Goal: Transaction & Acquisition: Purchase product/service

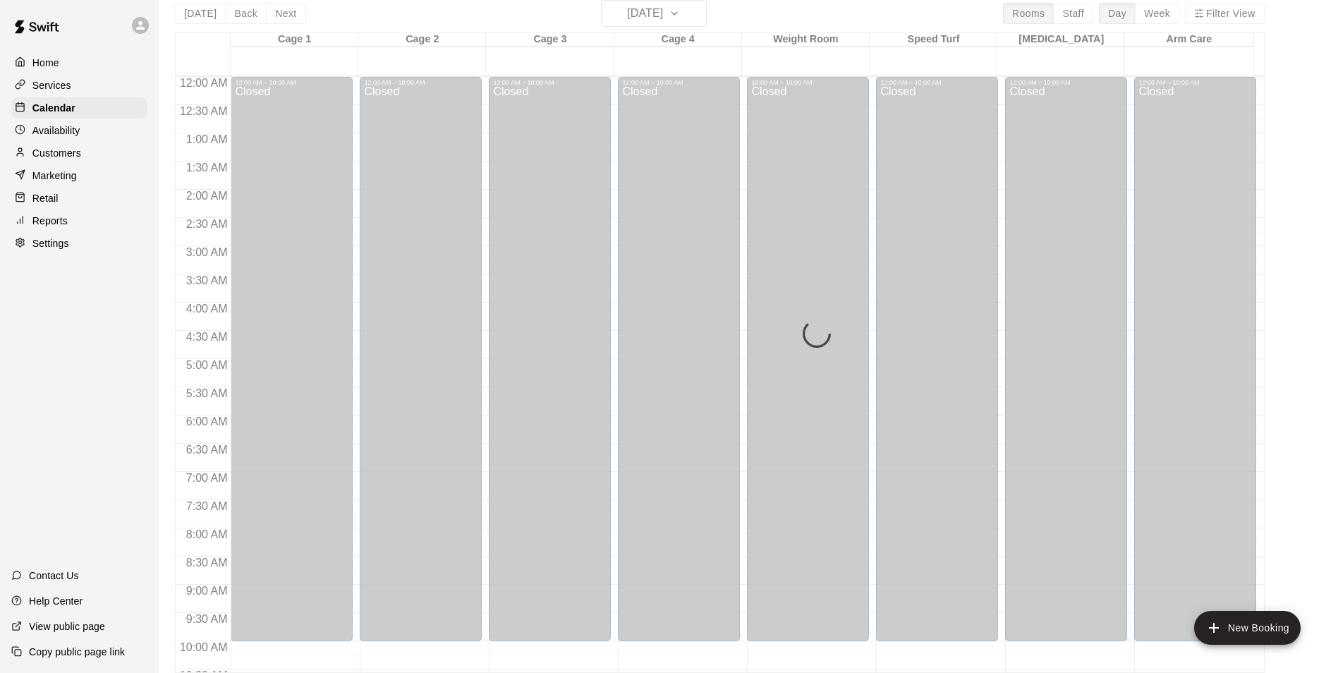
scroll to position [760, 0]
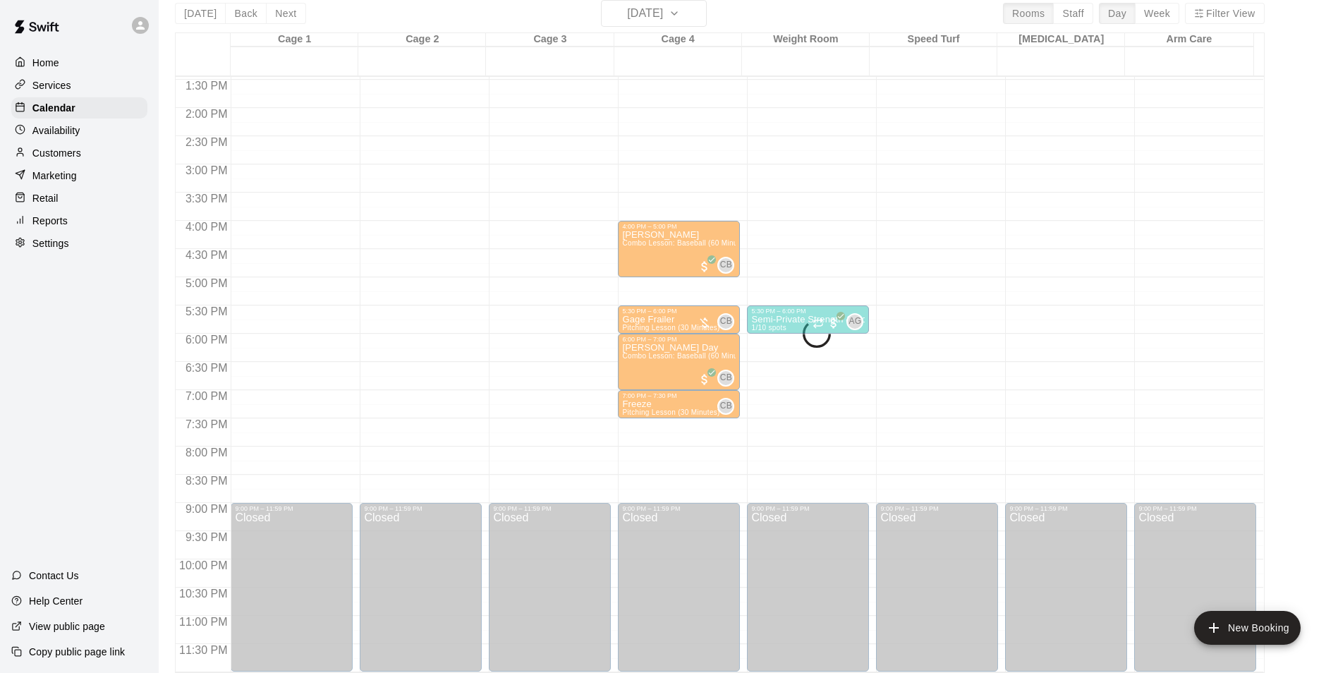
click at [236, 18] on div "Today Back Next Tuesday Aug 26 Rooms Staff Day Week Filter View Cage 1 26 Tue C…" at bounding box center [720, 336] width 1090 height 673
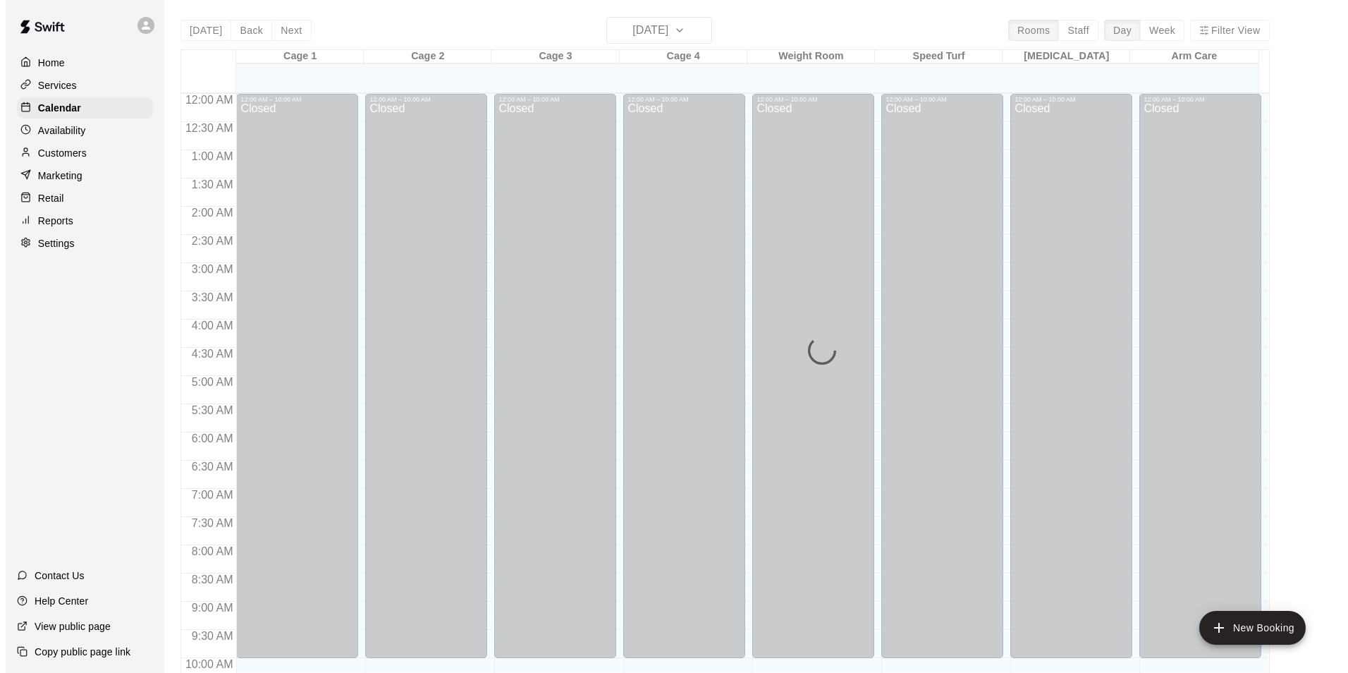
scroll to position [717, 0]
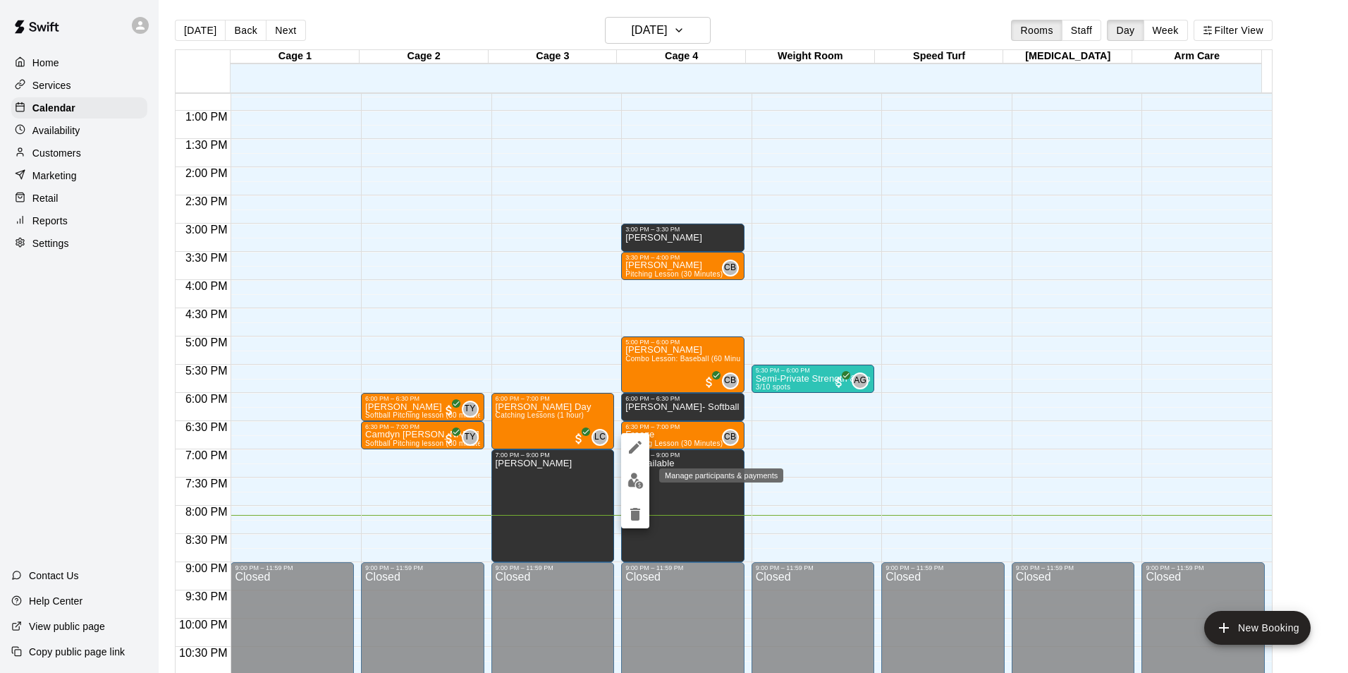
click at [642, 484] on img "edit" at bounding box center [636, 481] width 16 height 16
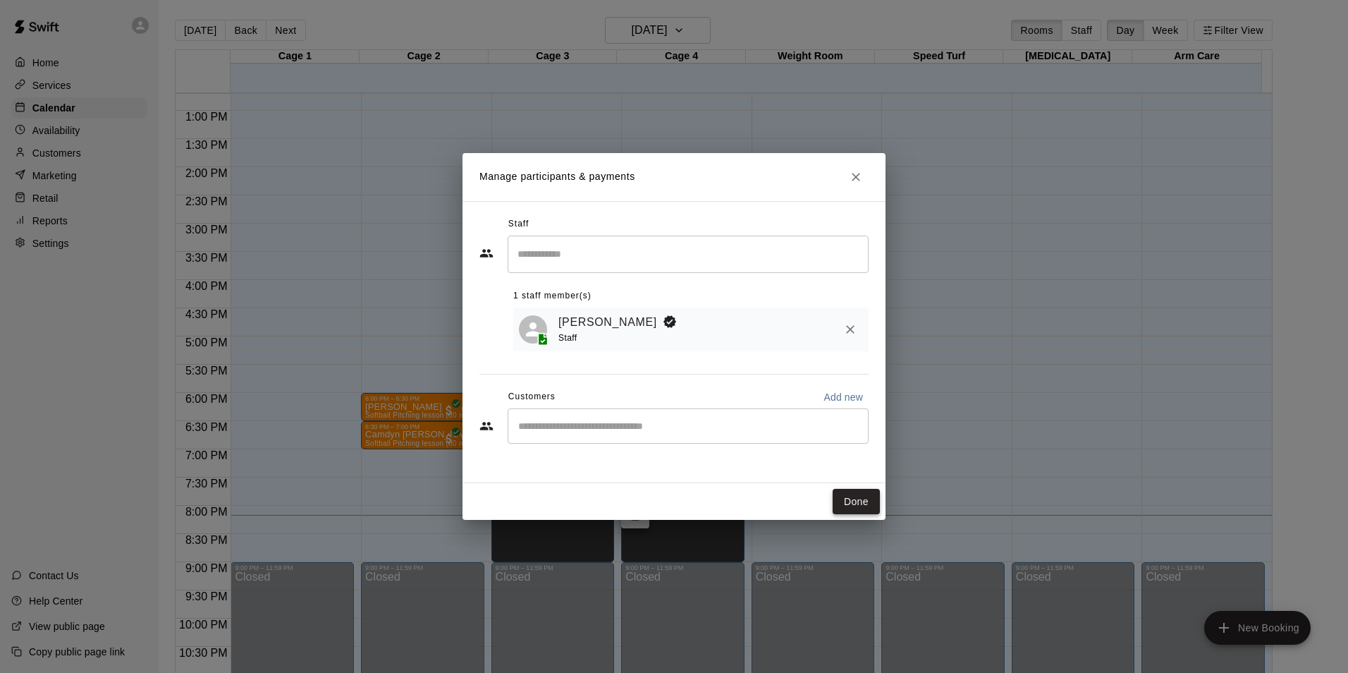
click at [866, 505] on button "Done" at bounding box center [856, 502] width 47 height 26
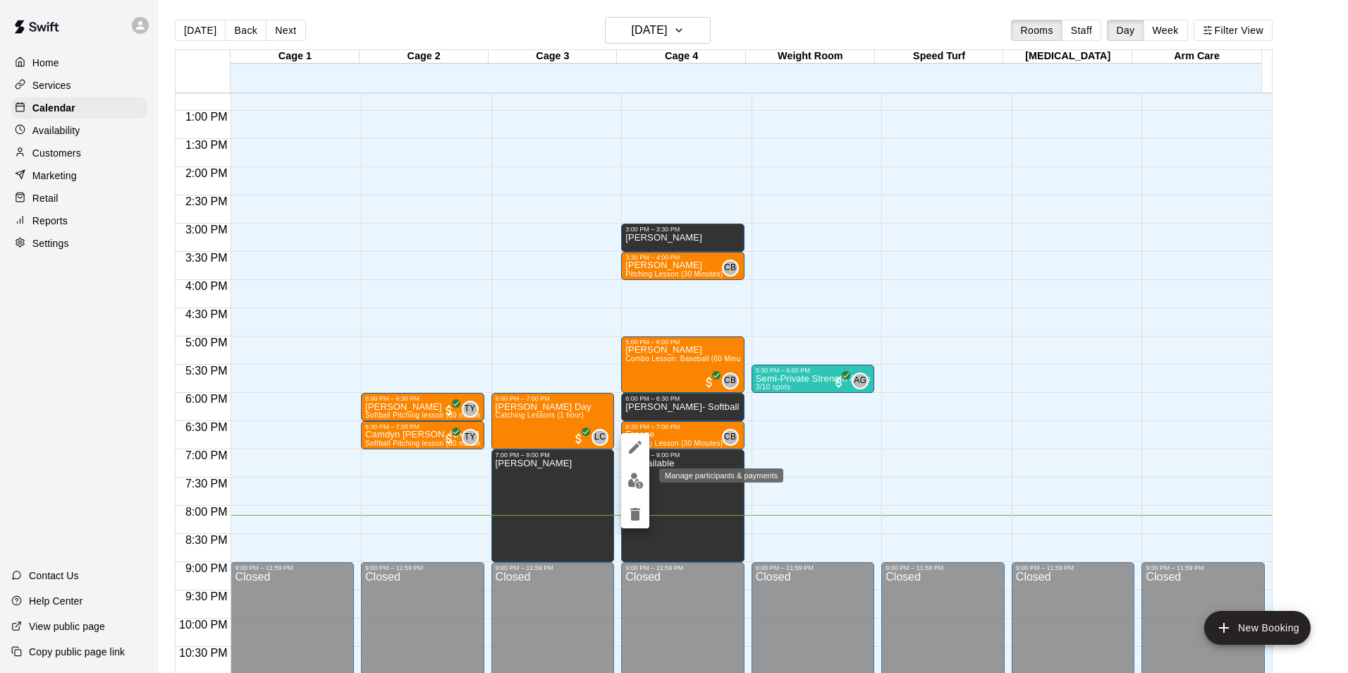
click at [638, 486] on img "edit" at bounding box center [636, 481] width 16 height 16
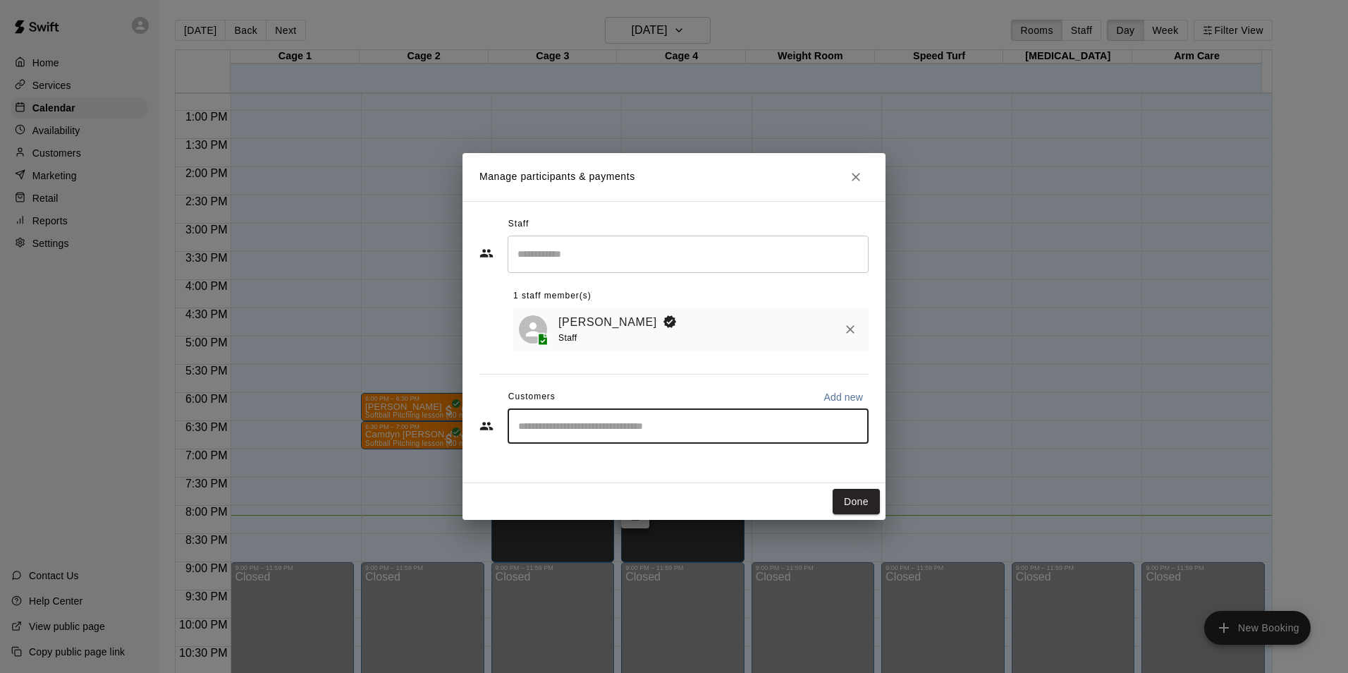
click at [623, 427] on input "Start typing to search customers..." at bounding box center [688, 426] width 348 height 14
click at [858, 174] on icon "Close" at bounding box center [856, 177] width 14 height 14
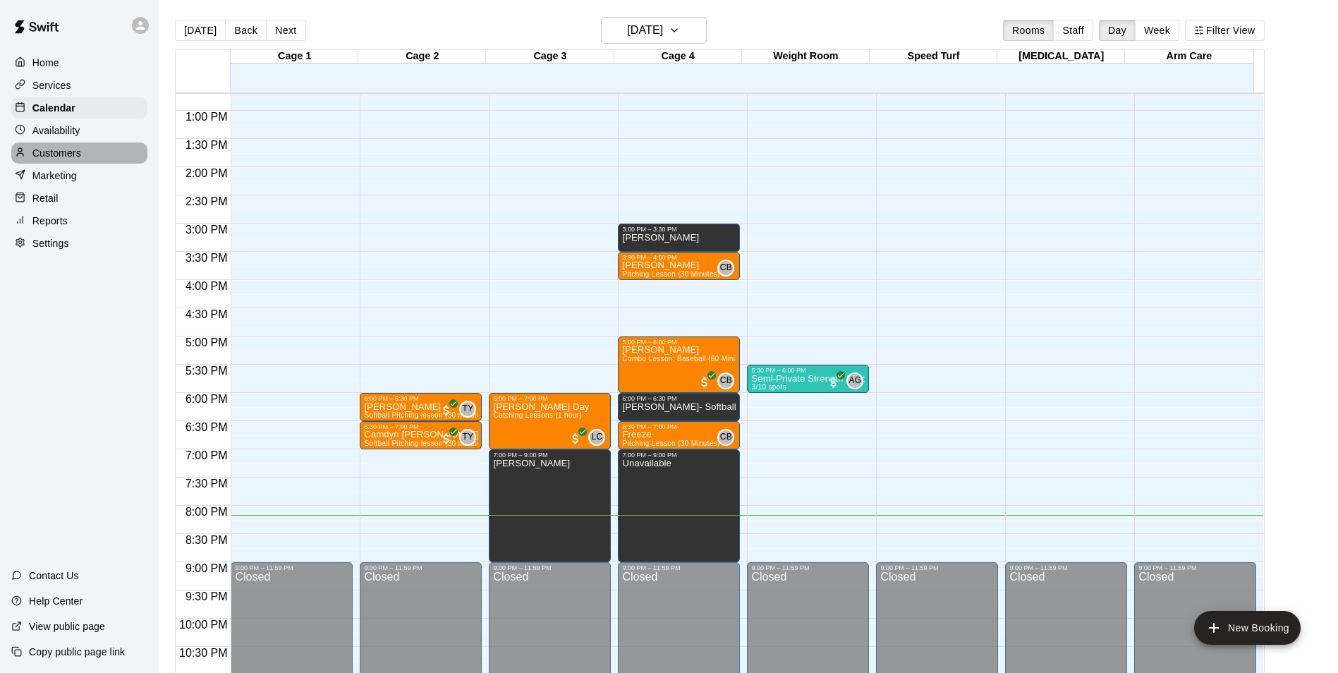
click at [85, 159] on div "Customers" at bounding box center [79, 152] width 136 height 21
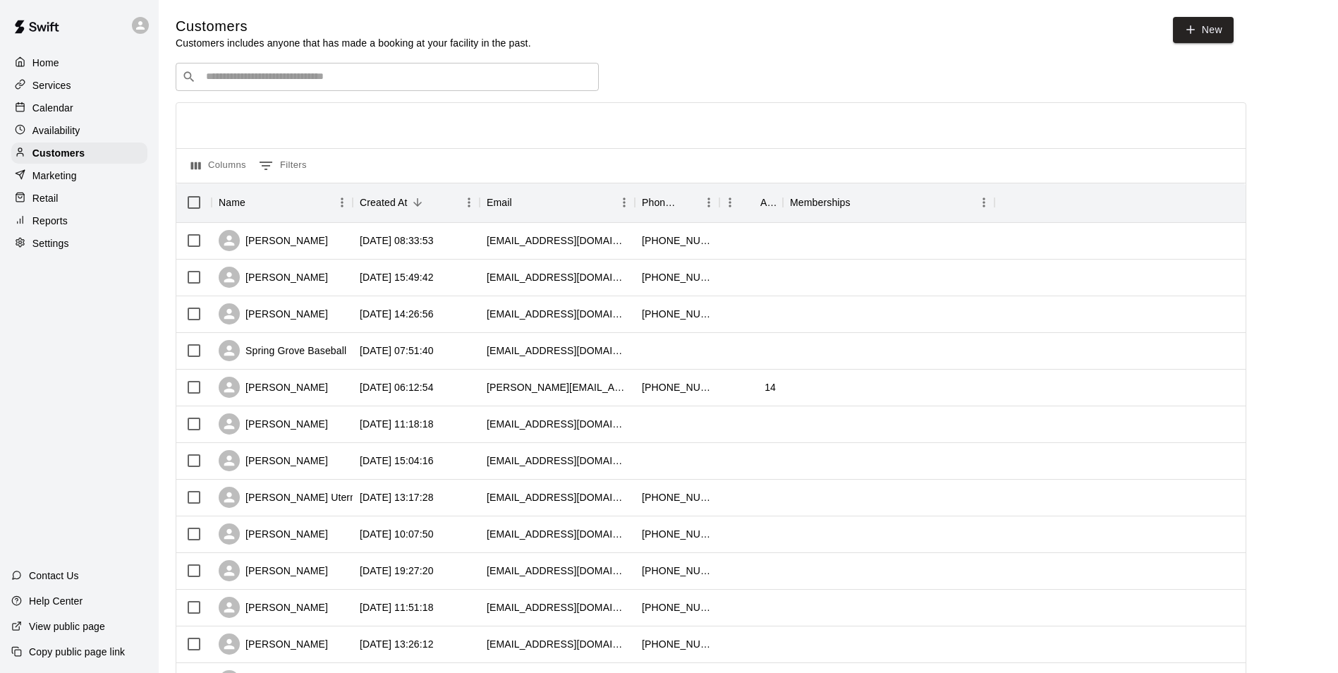
click at [355, 86] on div "​ ​" at bounding box center [387, 77] width 423 height 28
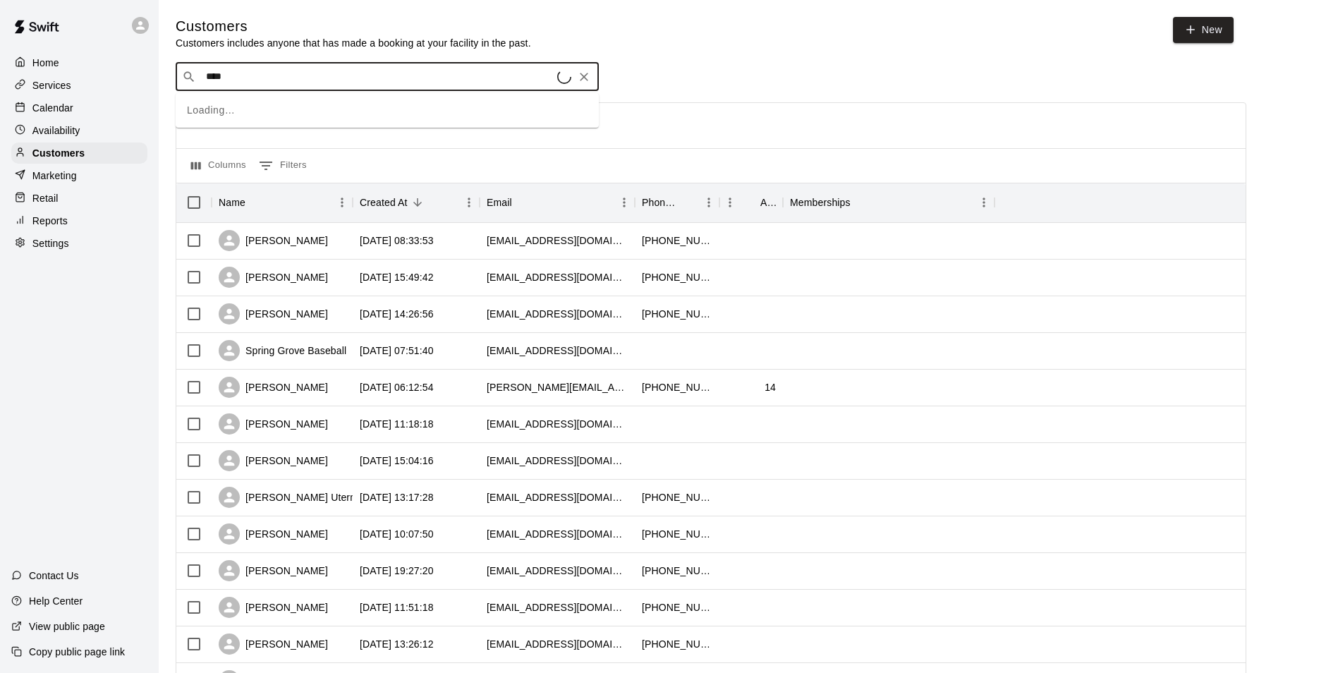
type input "*****"
click at [320, 114] on div "[PERSON_NAME]" at bounding box center [291, 108] width 152 height 15
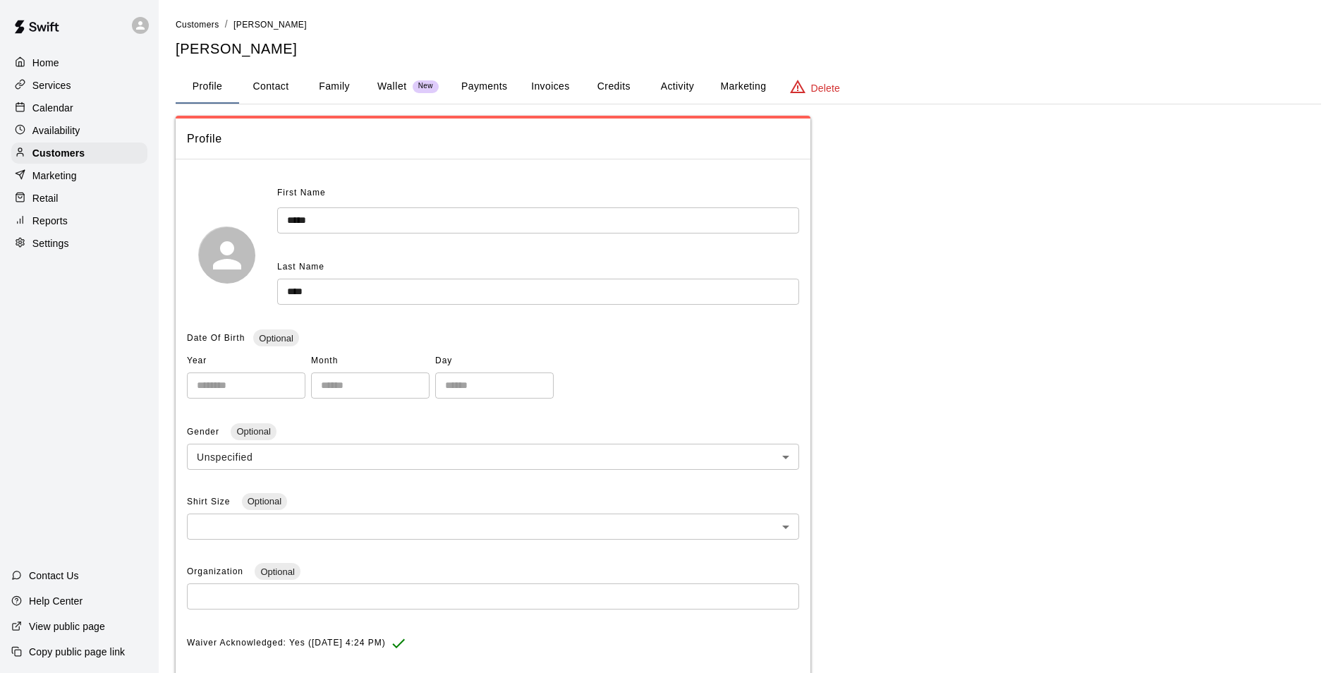
click at [469, 84] on button "Payments" at bounding box center [484, 87] width 68 height 34
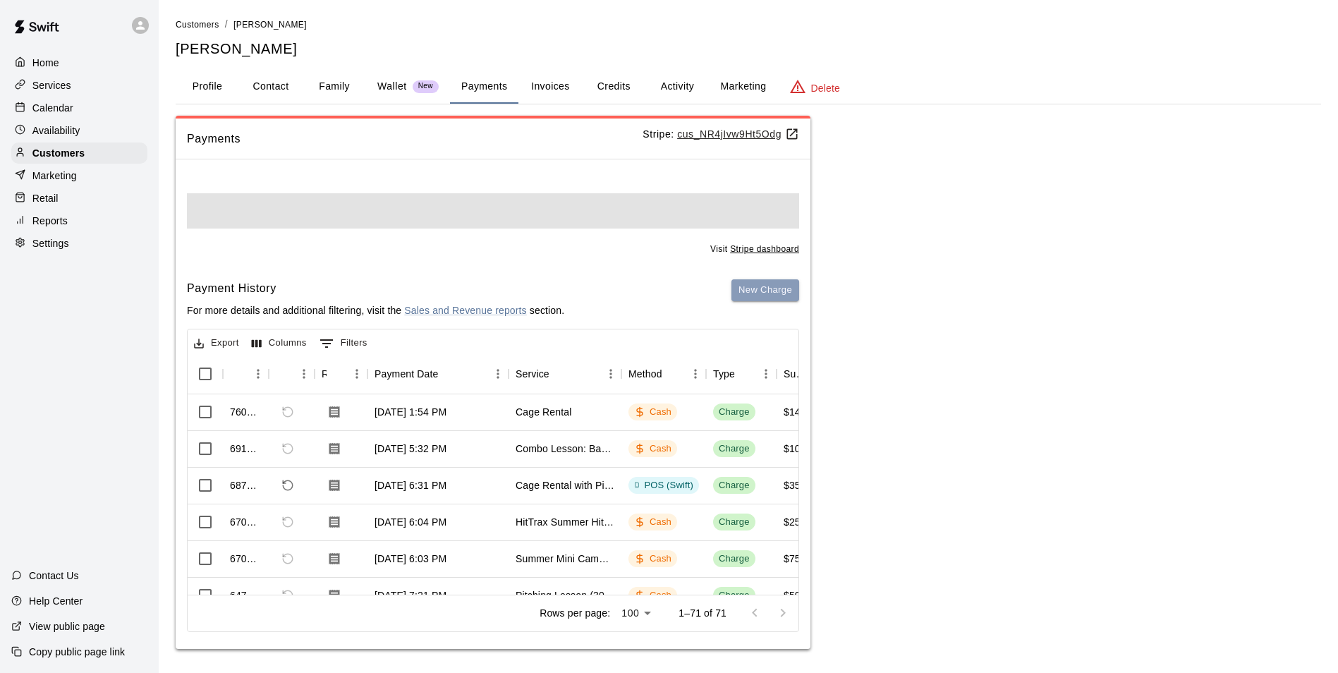
click at [788, 288] on div "Visit Stripe dashboard Payment History For more details and additional filterin…" at bounding box center [493, 410] width 635 height 478
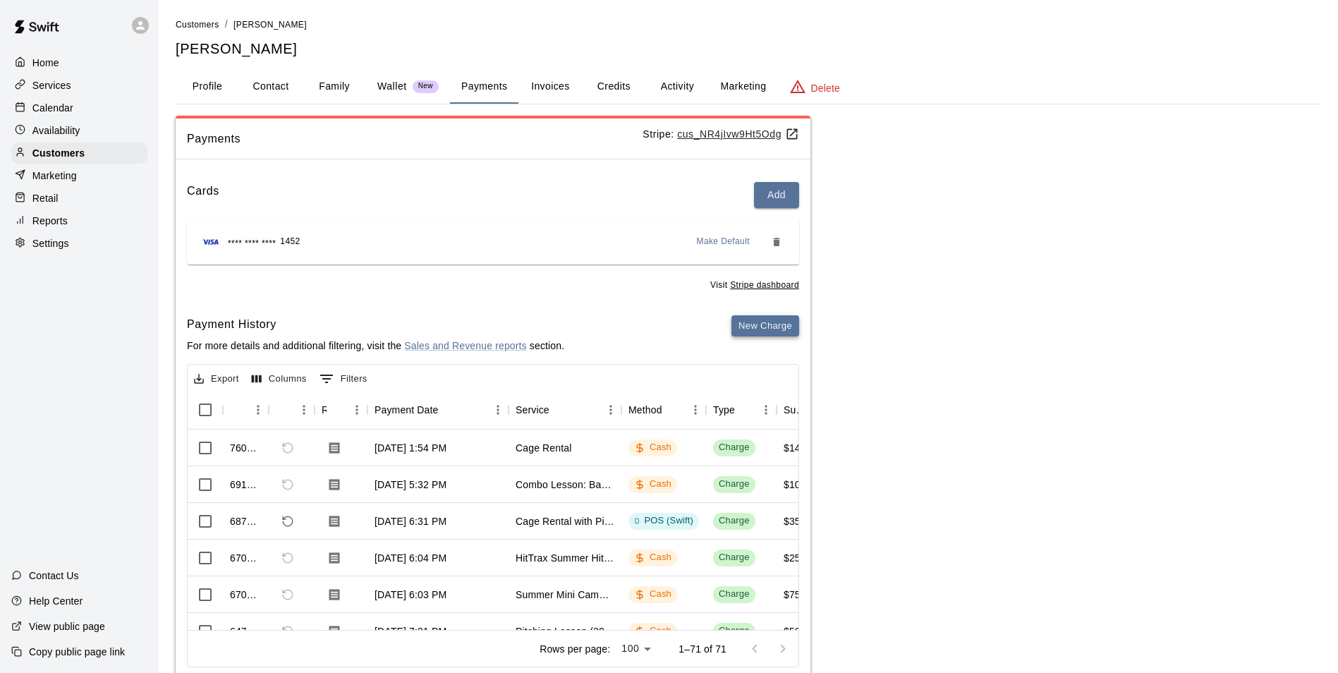
click at [749, 328] on button "New Charge" at bounding box center [765, 326] width 68 height 22
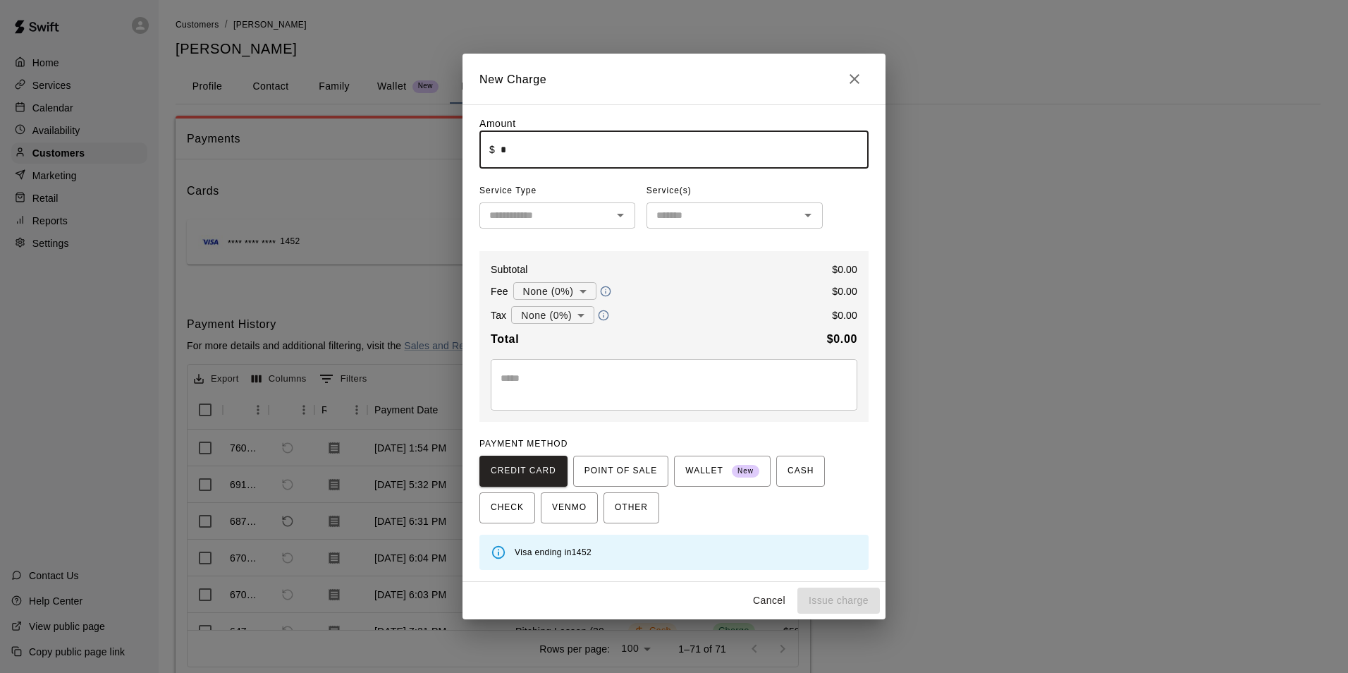
click at [601, 149] on input "*" at bounding box center [685, 149] width 368 height 37
click at [618, 214] on icon "Open" at bounding box center [620, 215] width 17 height 17
type input "*****"
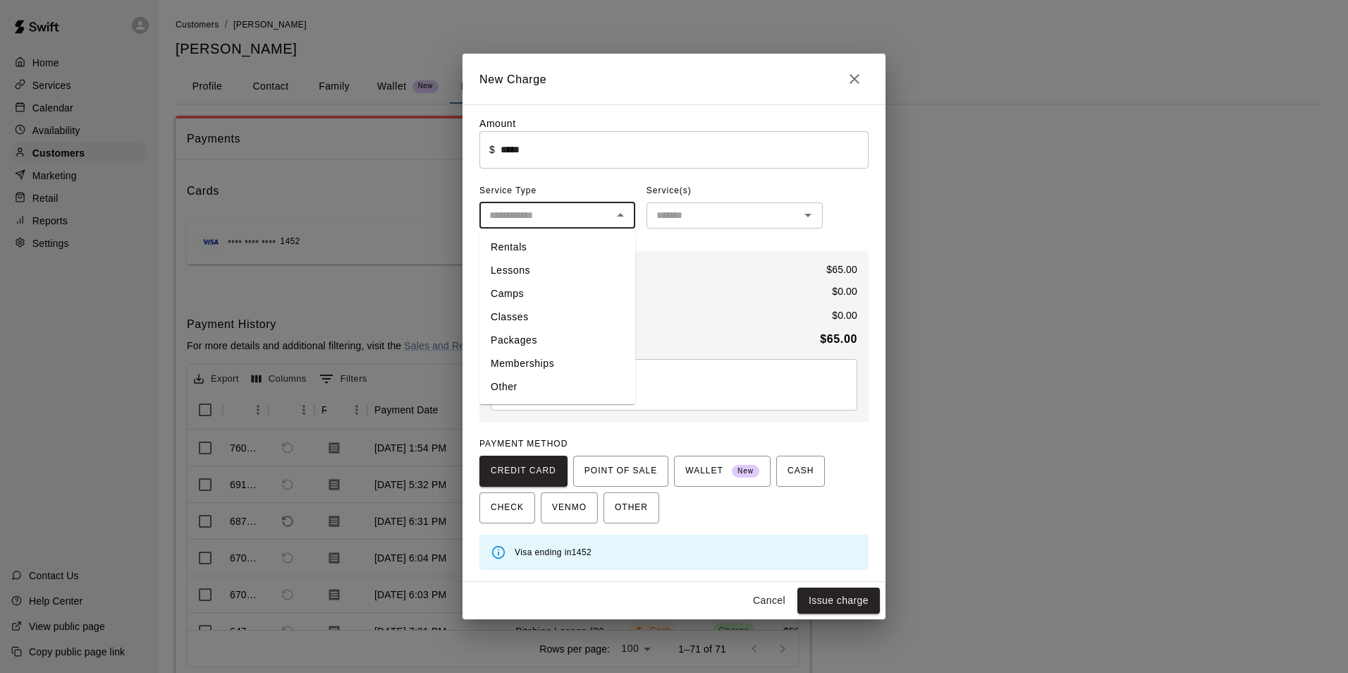
click at [533, 266] on li "Lessons" at bounding box center [558, 270] width 156 height 23
type input "*******"
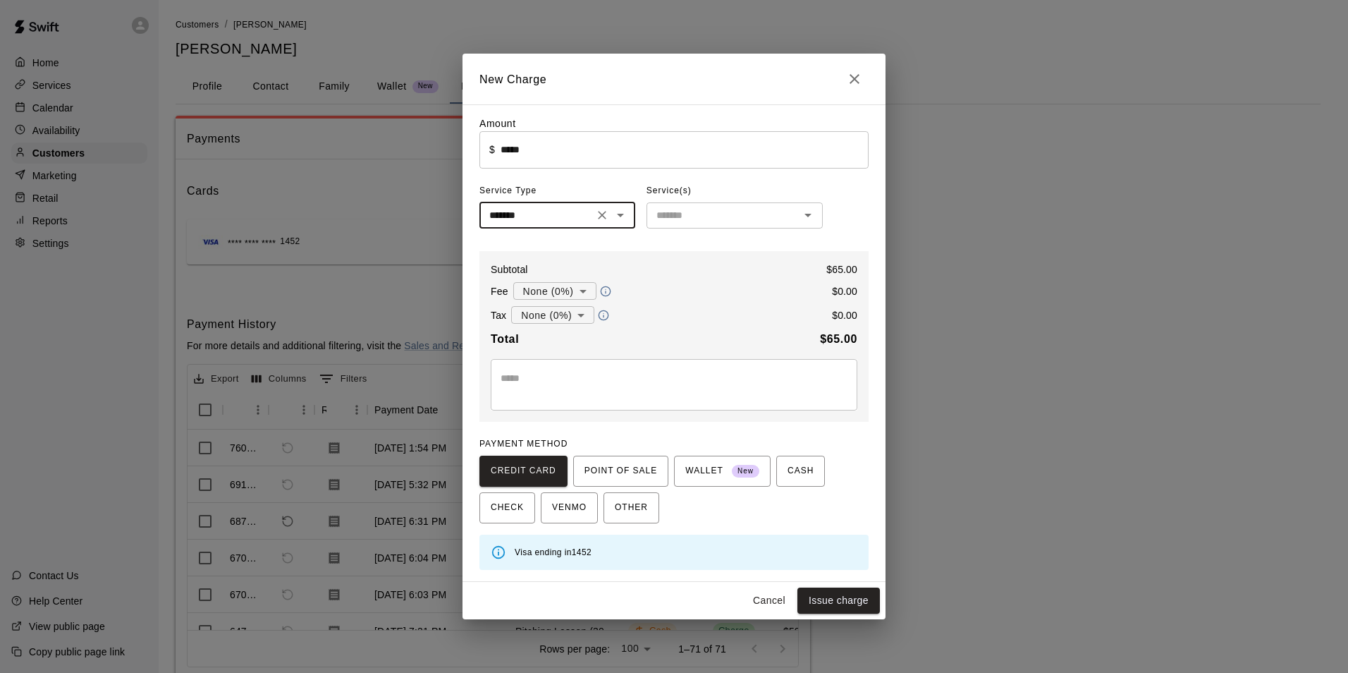
click at [717, 224] on input "text" at bounding box center [723, 216] width 145 height 18
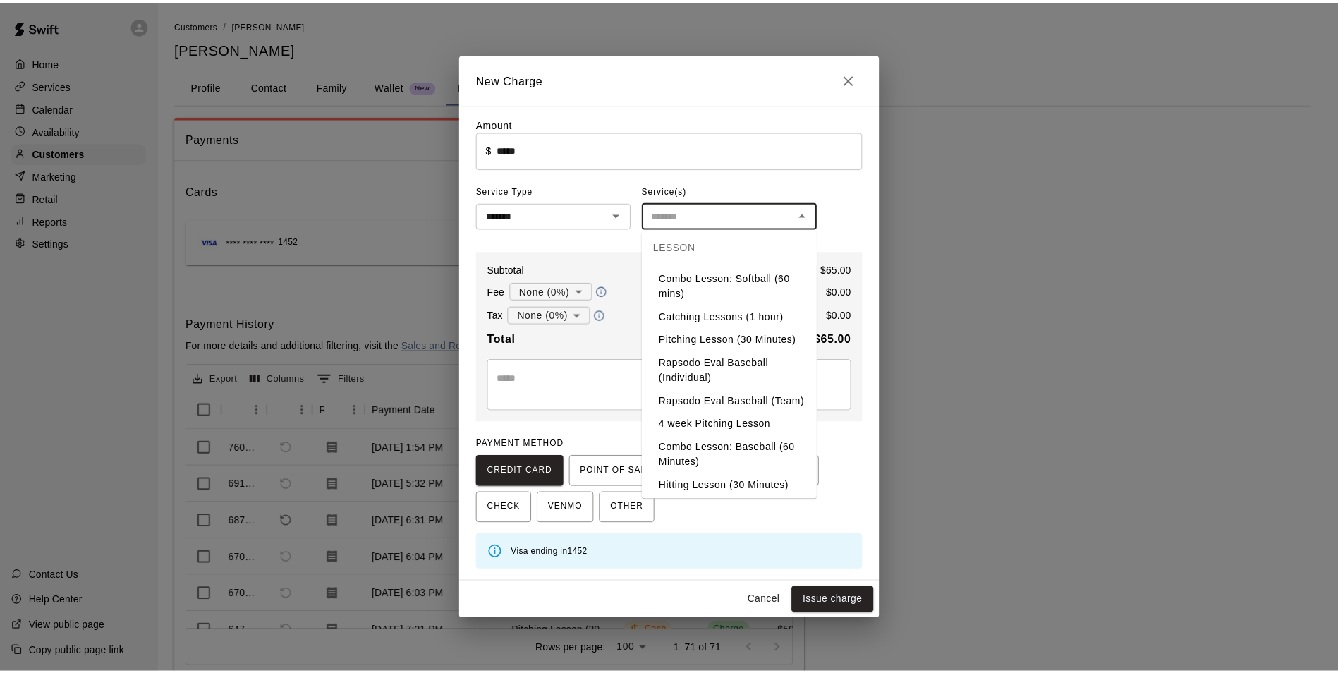
scroll to position [141, 0]
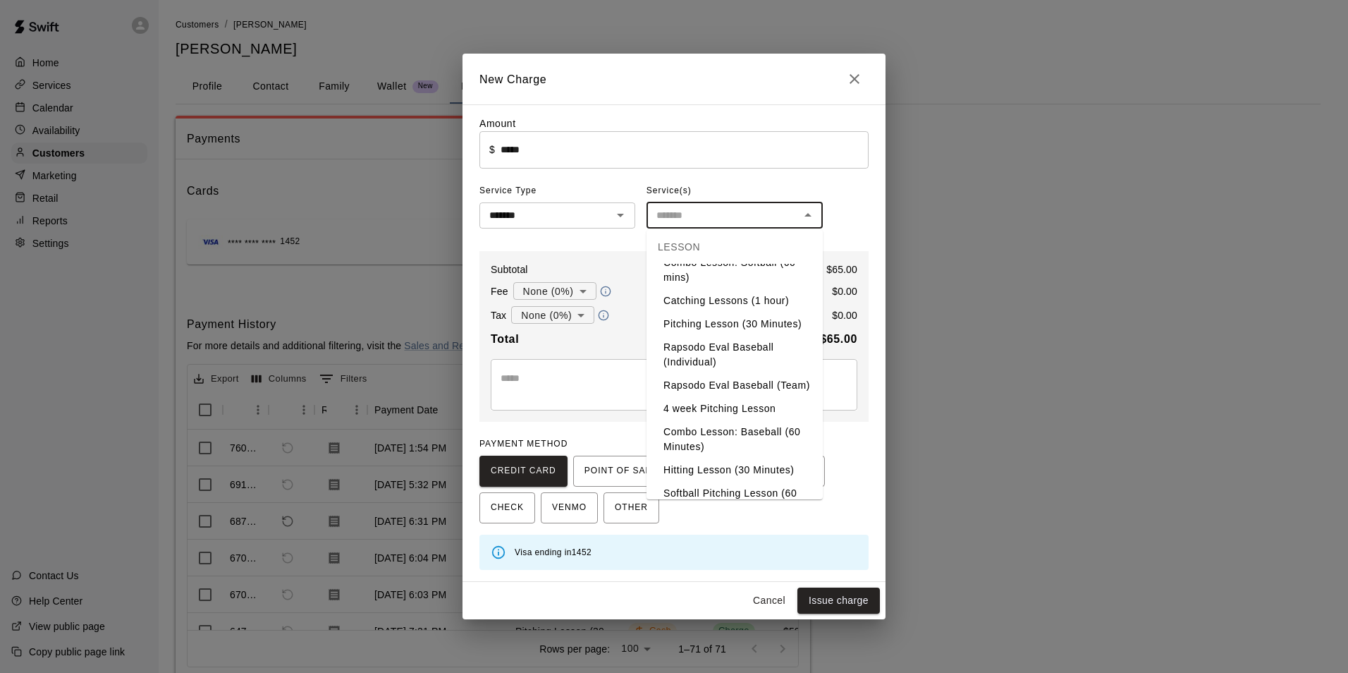
click at [719, 335] on li "Pitching Lesson (30 Minutes)" at bounding box center [735, 323] width 176 height 23
type input "**********"
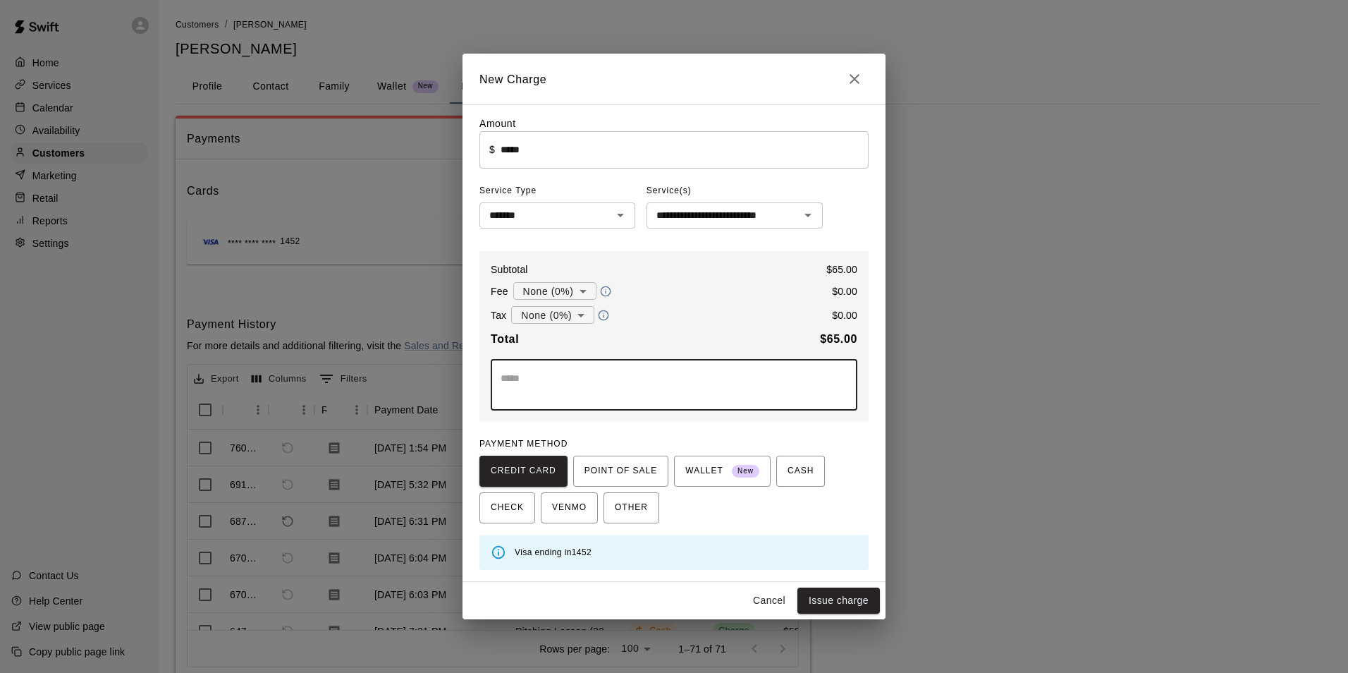
click at [671, 378] on textarea at bounding box center [674, 385] width 347 height 28
type textarea "**********"
click at [788, 476] on span "CASH" at bounding box center [801, 471] width 26 height 23
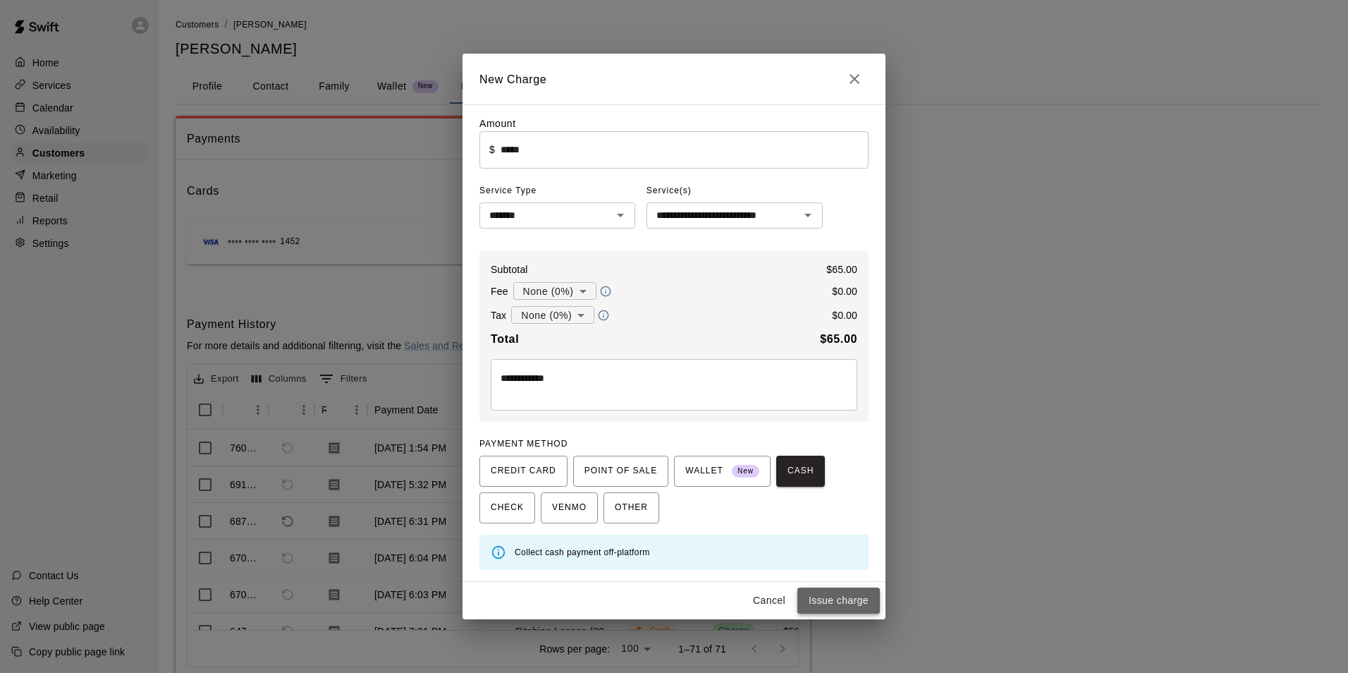
click at [855, 606] on button "Issue charge" at bounding box center [839, 600] width 83 height 26
type input "*"
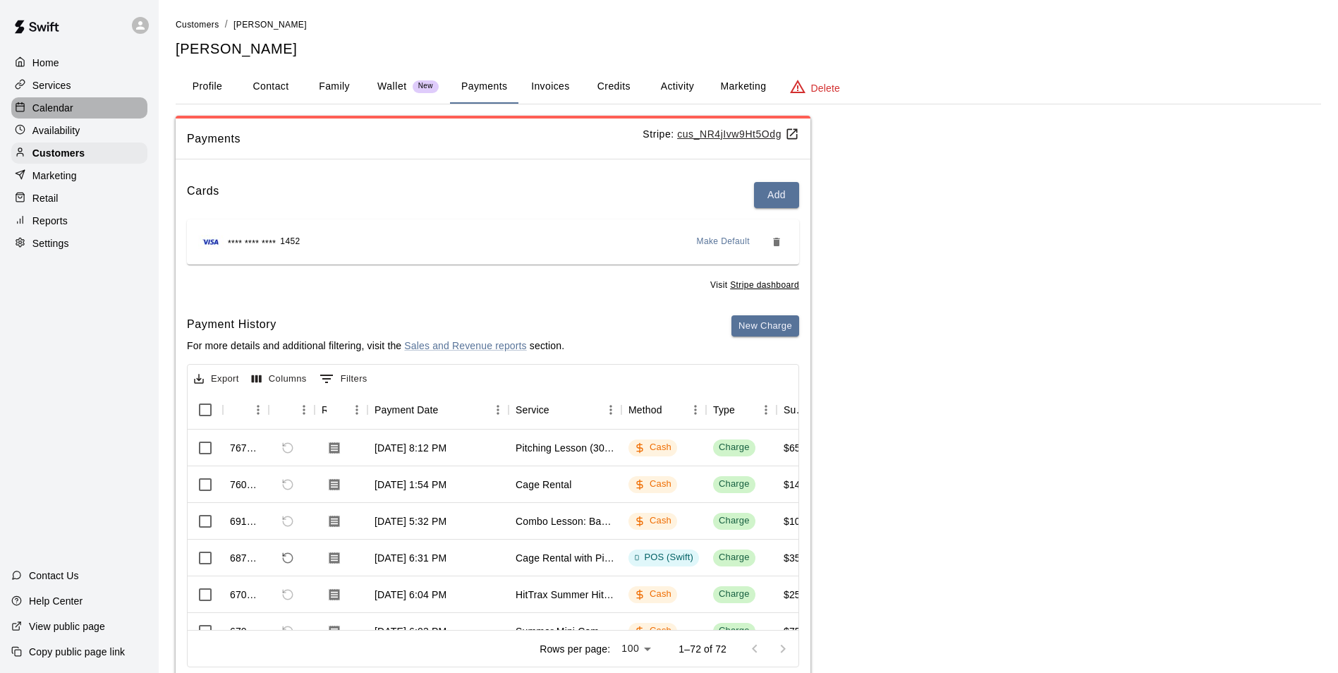
click at [80, 114] on div "Calendar" at bounding box center [79, 107] width 136 height 21
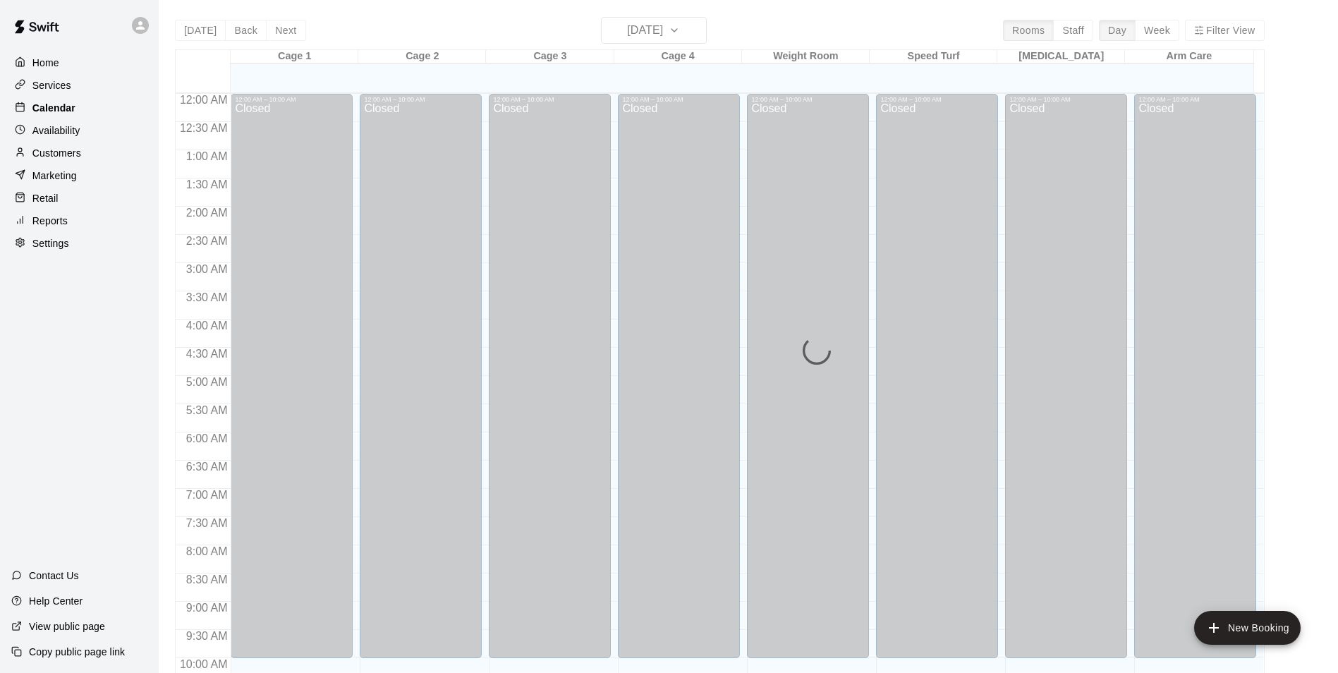
scroll to position [717, 0]
